Goal: Transaction & Acquisition: Purchase product/service

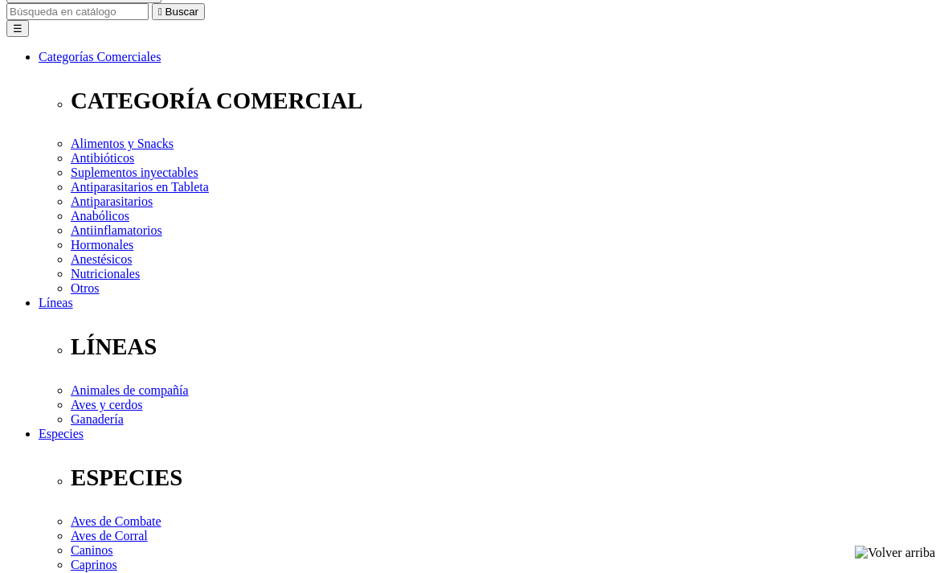
scroll to position [220, 0]
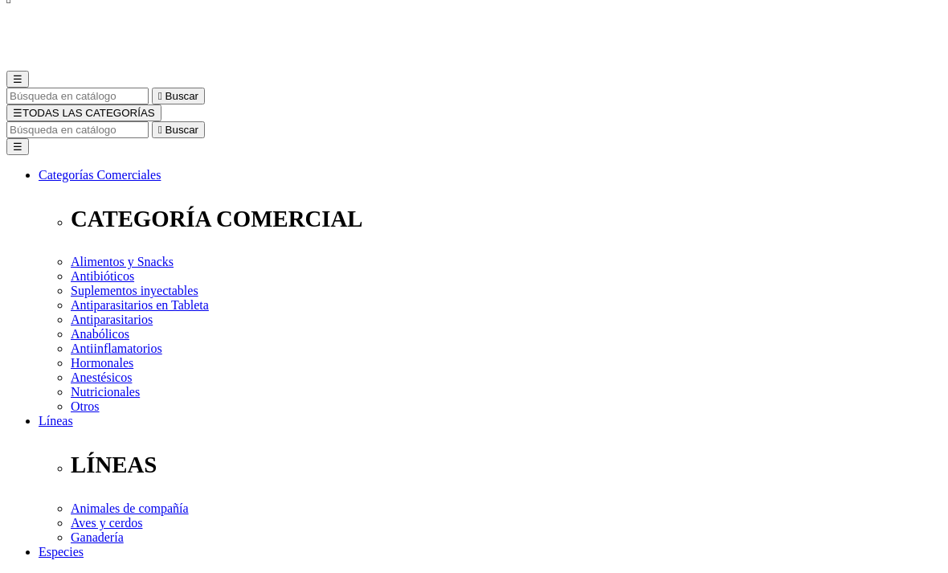
scroll to position [0, 0]
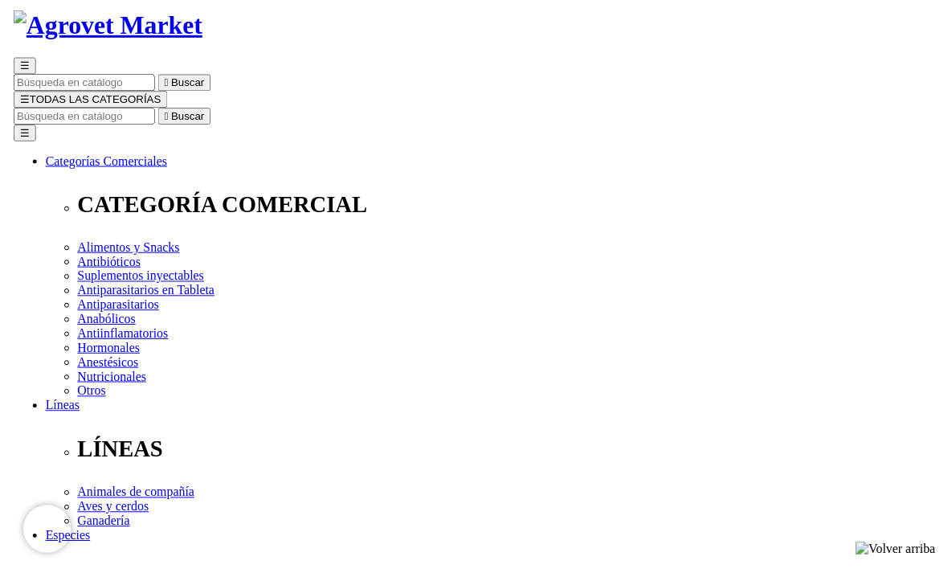
scroll to position [134, 0]
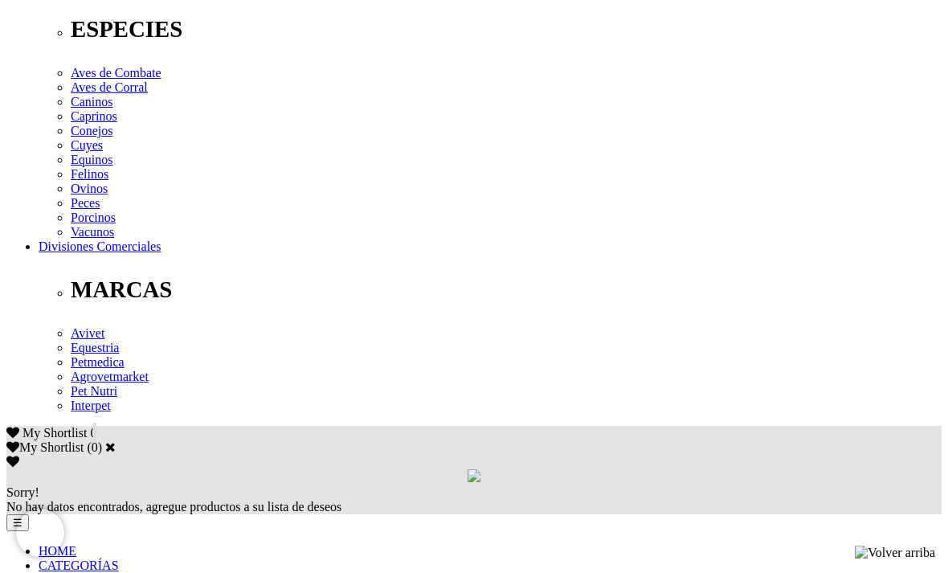
scroll to position [646, 0]
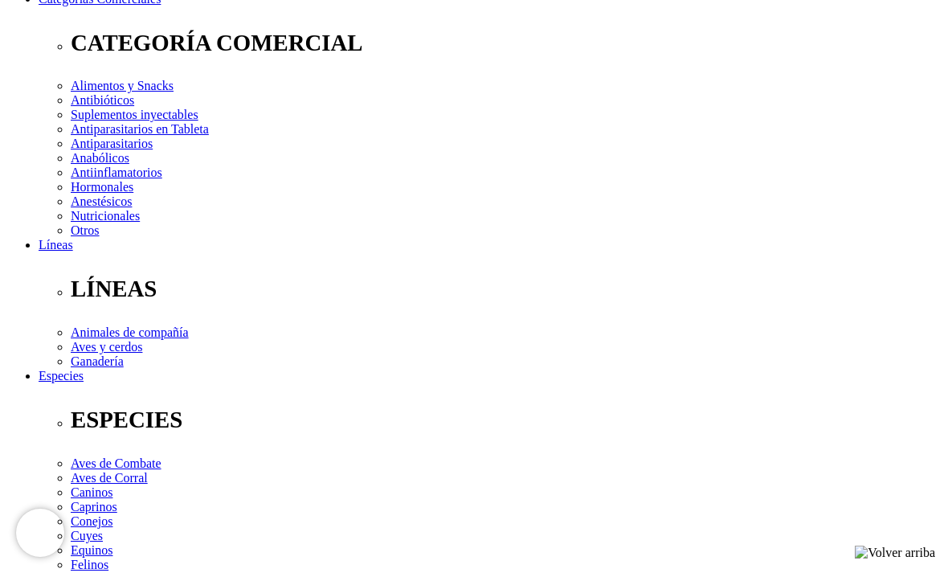
scroll to position [243, 0]
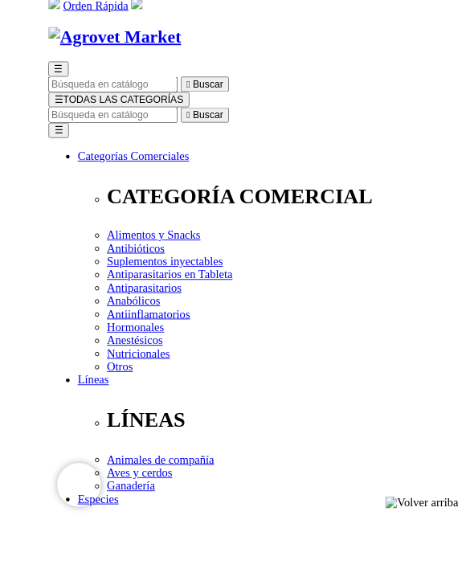
scroll to position [92, 0]
